Goal: Transaction & Acquisition: Purchase product/service

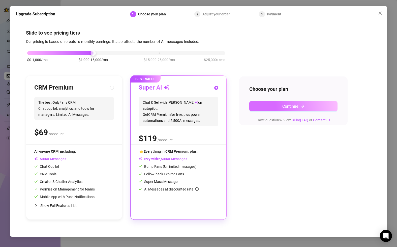
click at [203, 109] on button "Continue" at bounding box center [293, 106] width 88 height 10
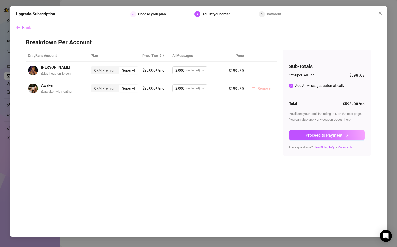
click at [203, 88] on span "Remove" at bounding box center [263, 88] width 13 height 4
click at [203, 76] on span "OK" at bounding box center [295, 75] width 5 height 4
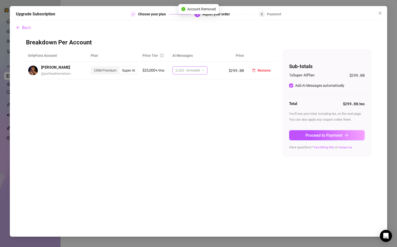
click at [202, 70] on span "2,000 (included)" at bounding box center [189, 70] width 29 height 8
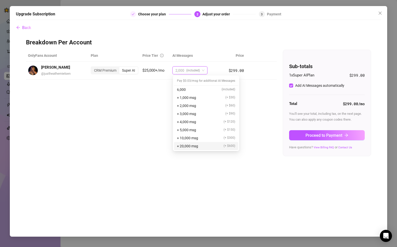
click at [198, 147] on span "+ 20,000 msg" at bounding box center [187, 146] width 21 height 6
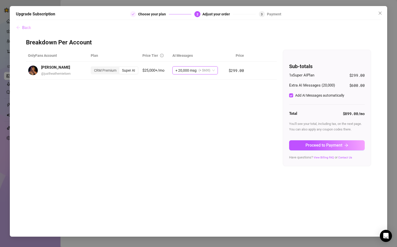
click at [28, 26] on span "Back" at bounding box center [26, 27] width 9 height 5
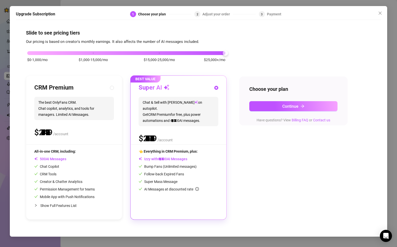
click at [203, 53] on div "$0-1,000/mo $1,000-15,000/mo $15,000-25,000/mo $25,000+/mo" at bounding box center [126, 51] width 198 height 3
click at [203, 53] on div at bounding box center [225, 52] width 5 height 5
click at [203, 13] on icon "close" at bounding box center [379, 13] width 3 height 3
